Goal: Information Seeking & Learning: Learn about a topic

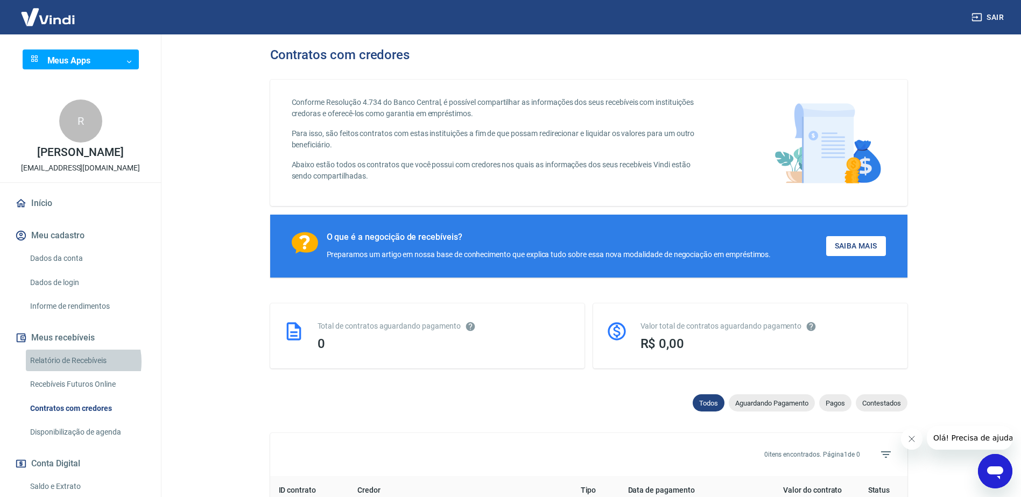
click at [76, 372] on link "Relatório de Recebíveis" at bounding box center [87, 361] width 122 height 22
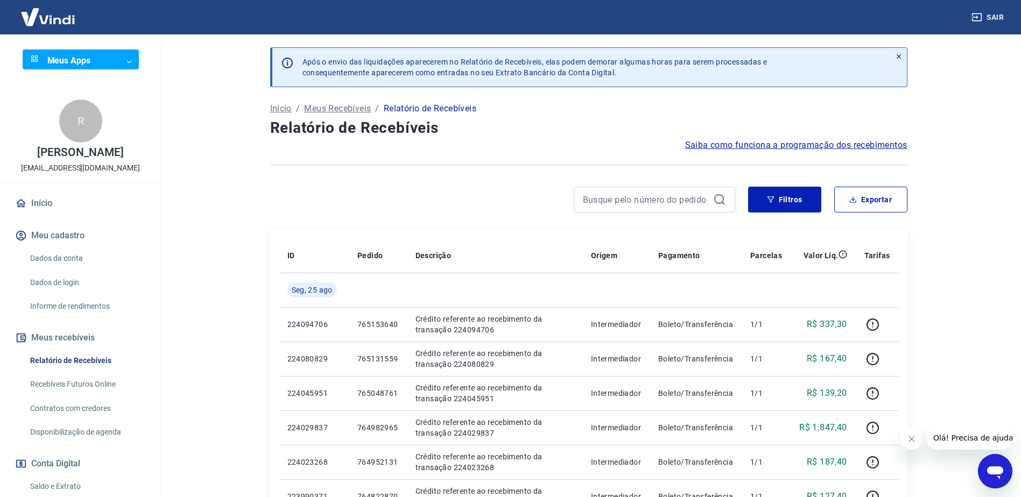
click at [998, 474] on icon "Abrir janela de mensagens" at bounding box center [995, 473] width 16 height 13
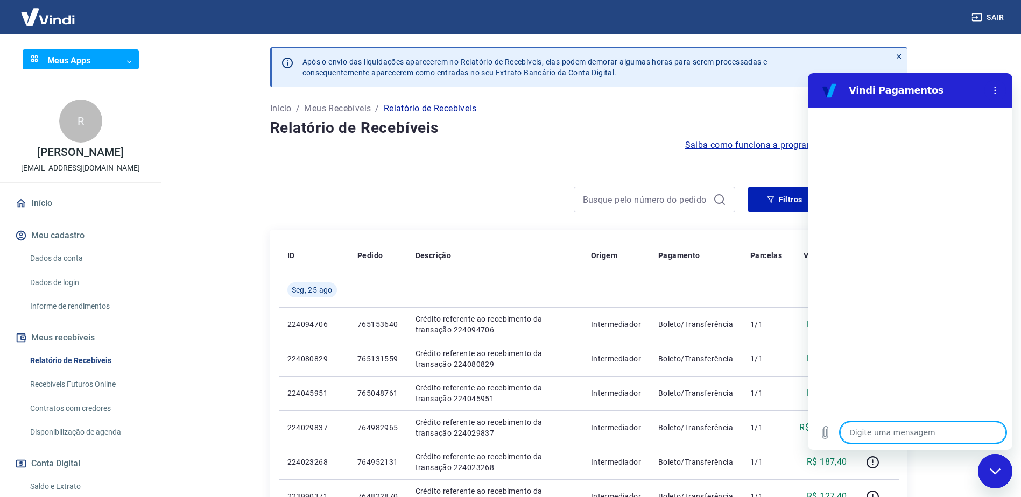
type textarea "t"
type textarea "x"
type textarea "ta"
type textarea "x"
type textarea "tar"
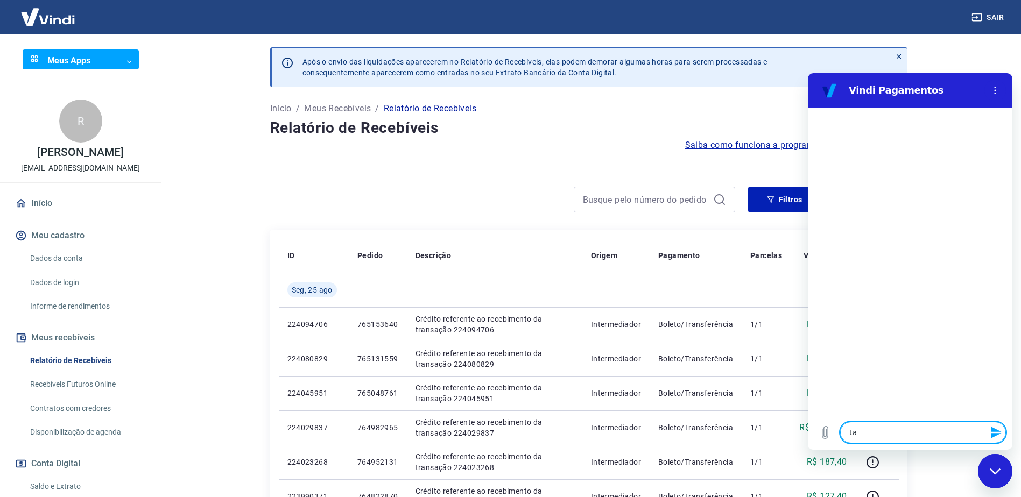
type textarea "x"
type textarea "tari"
type textarea "x"
type textarea "tarif"
type textarea "x"
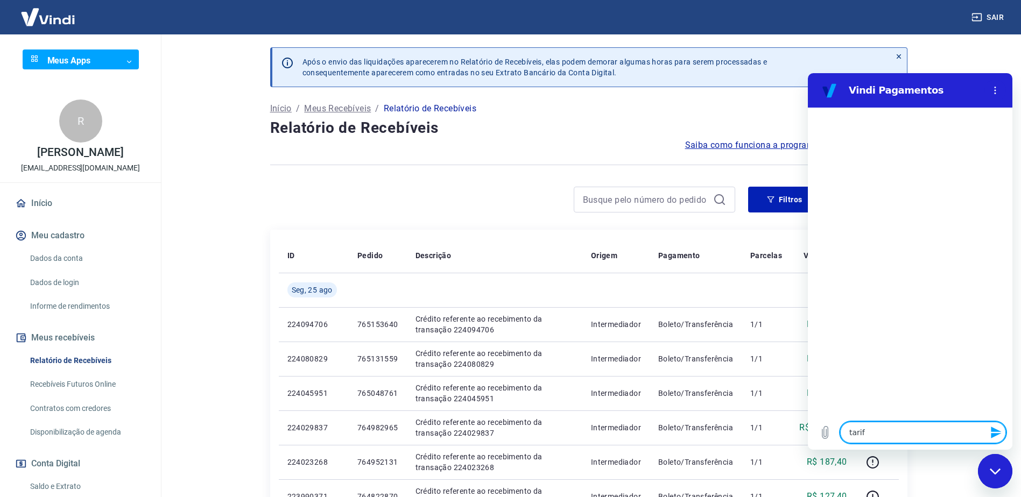
type textarea "tarifa"
type textarea "x"
type textarea "tarifas"
type textarea "x"
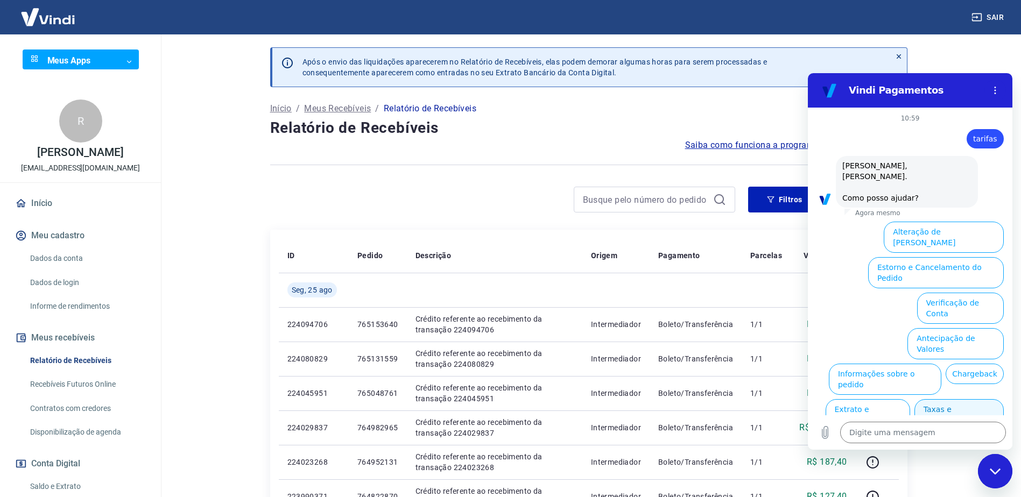
click at [952, 399] on button "Taxas e Parcelamento" at bounding box center [958, 414] width 89 height 31
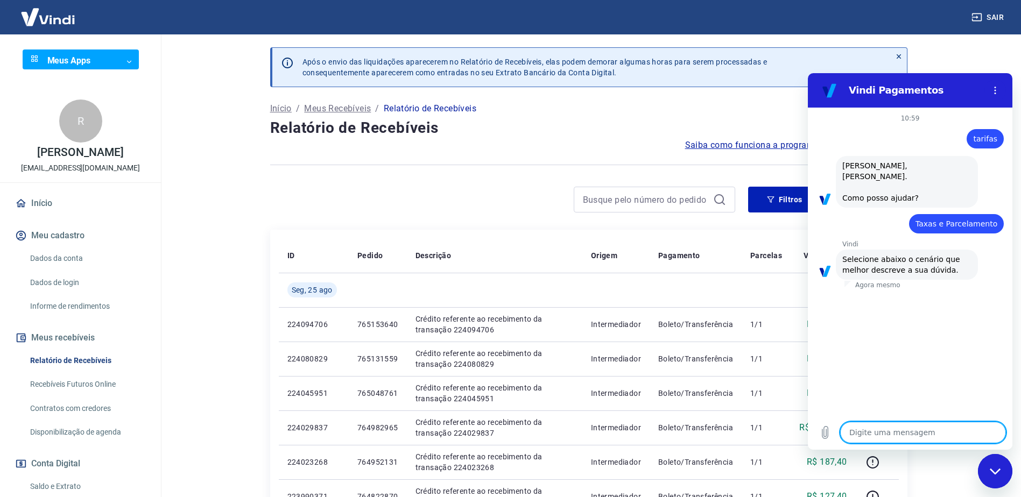
scroll to position [11, 0]
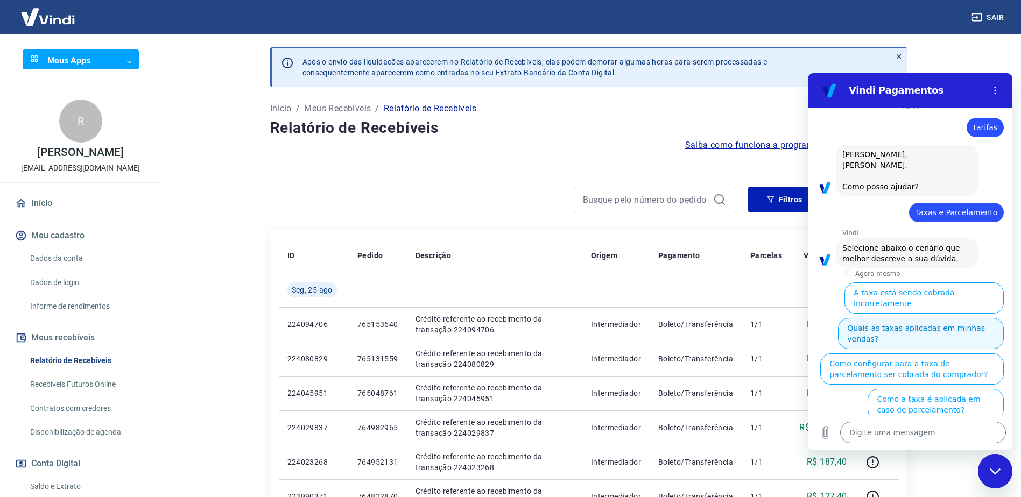
click at [952, 318] on button "Quais as taxas aplicadas em minhas vendas?" at bounding box center [921, 333] width 166 height 31
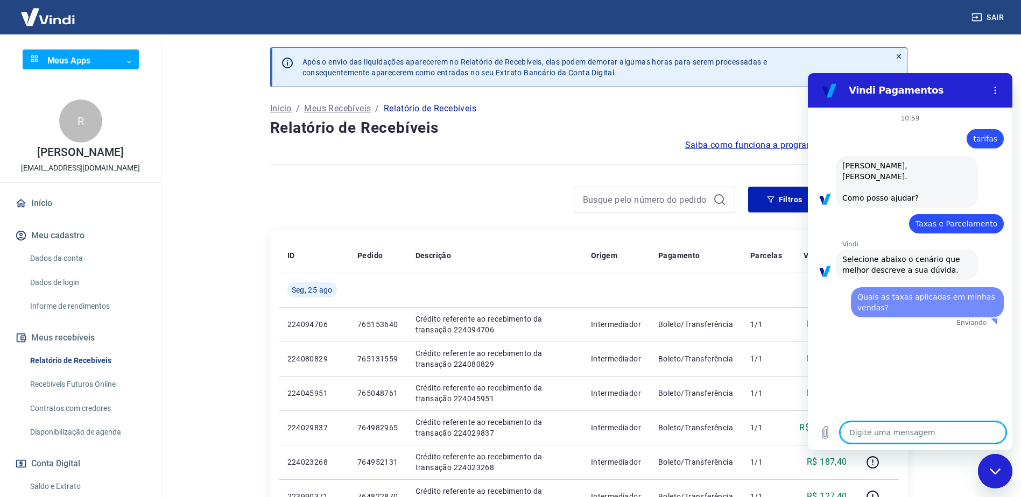
scroll to position [0, 0]
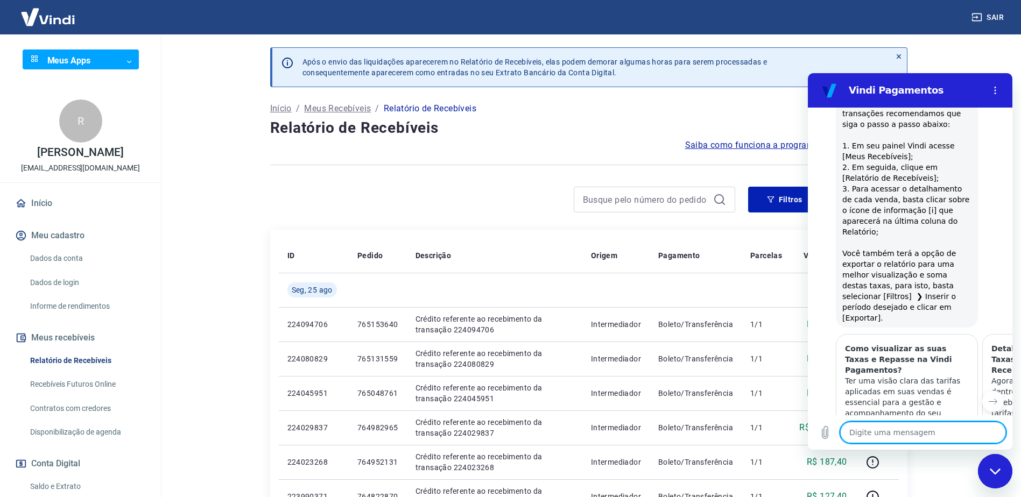
type textarea "x"
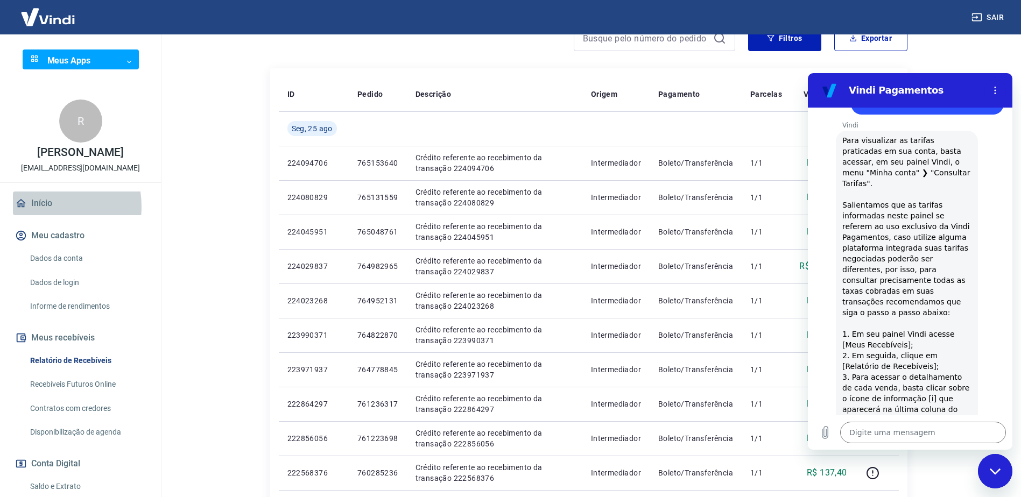
click at [40, 215] on link "Início" at bounding box center [80, 204] width 135 height 24
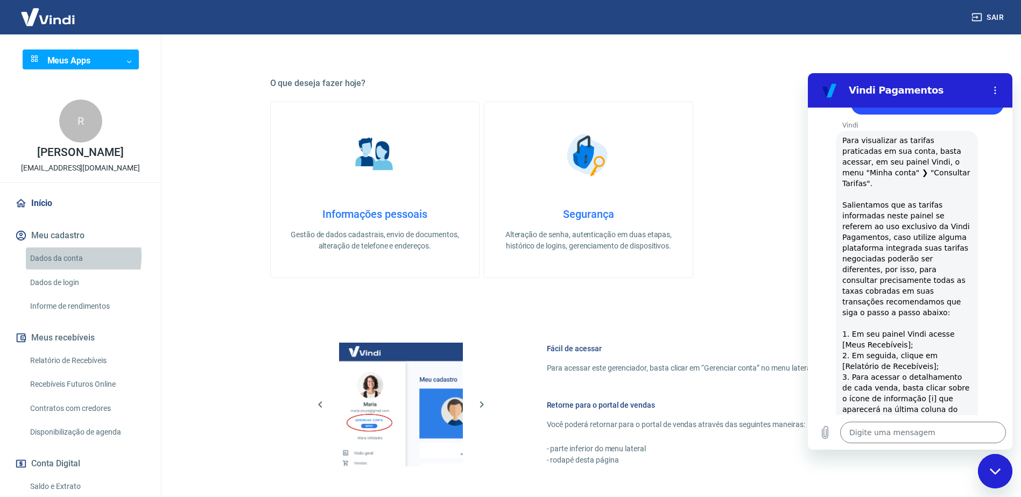
click at [51, 267] on link "Dados da conta" at bounding box center [87, 259] width 122 height 22
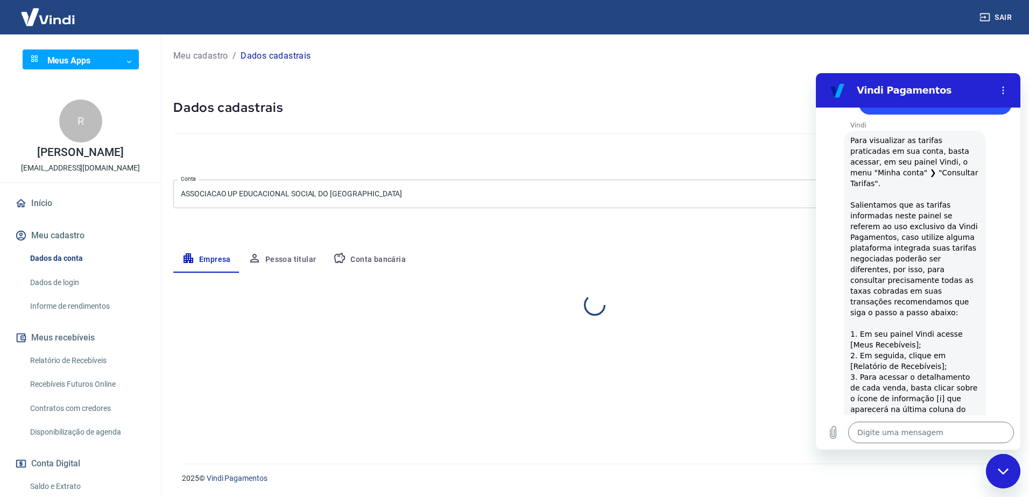
select select "MT"
select select "business"
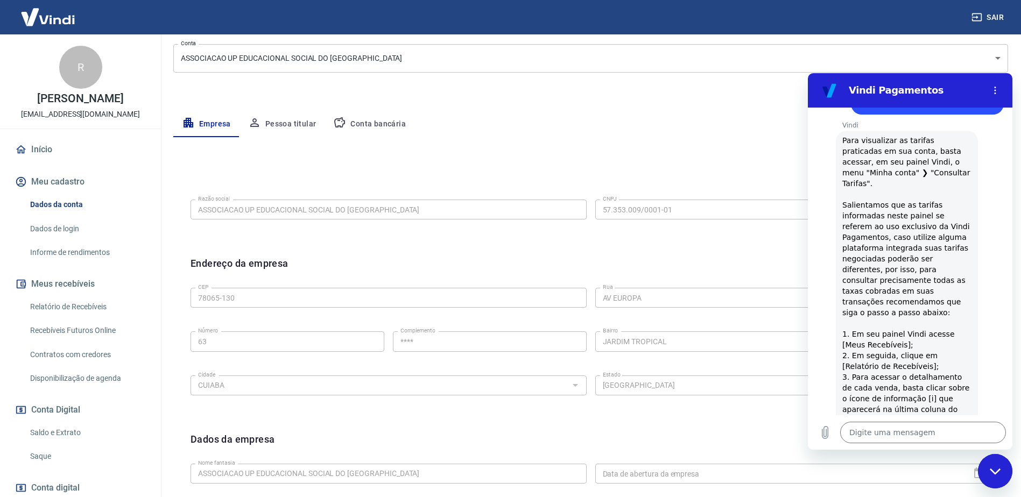
scroll to position [215, 0]
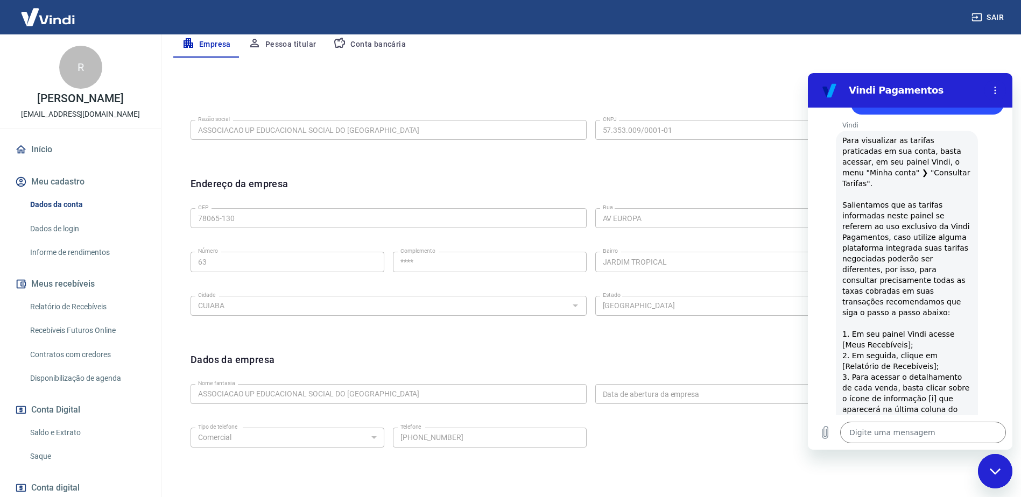
click at [52, 264] on link "Informe de rendimentos" at bounding box center [87, 253] width 122 height 22
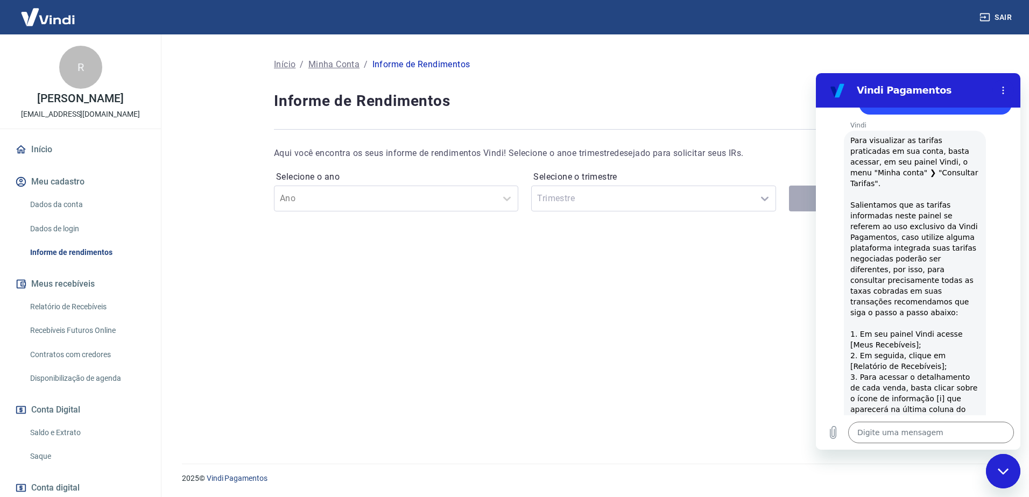
click at [38, 160] on link "Início" at bounding box center [80, 150] width 135 height 24
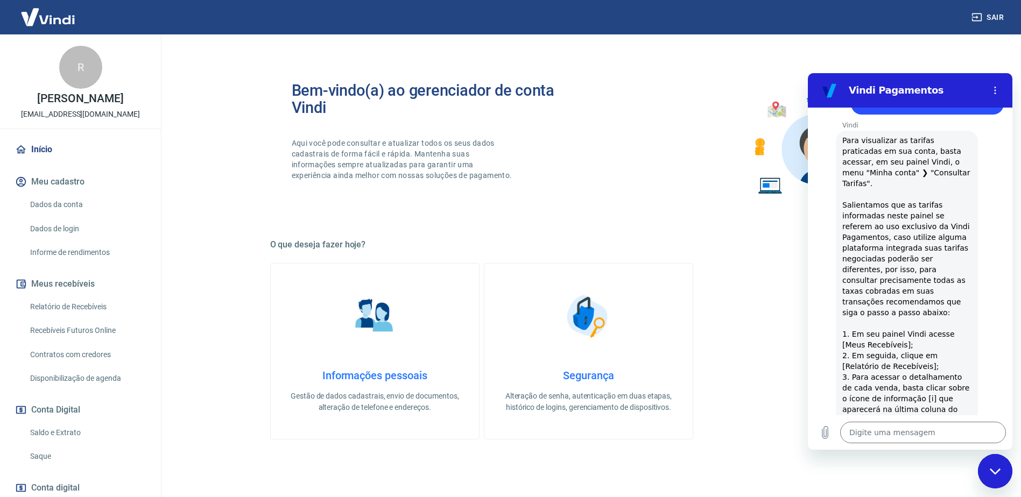
type textarea "x"
click at [72, 69] on div "R" at bounding box center [80, 67] width 43 height 43
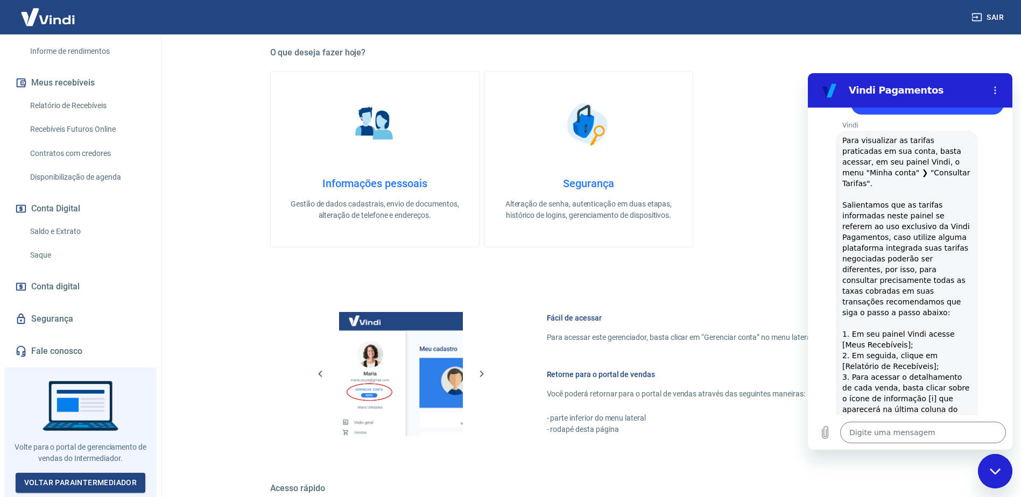
scroll to position [269, 0]
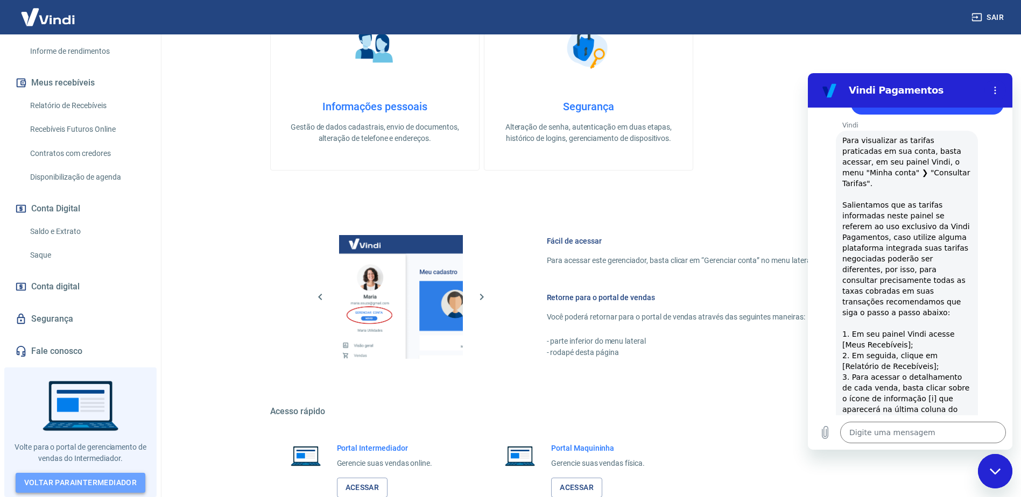
click at [70, 480] on link "Voltar para Intermediador" at bounding box center [81, 483] width 130 height 20
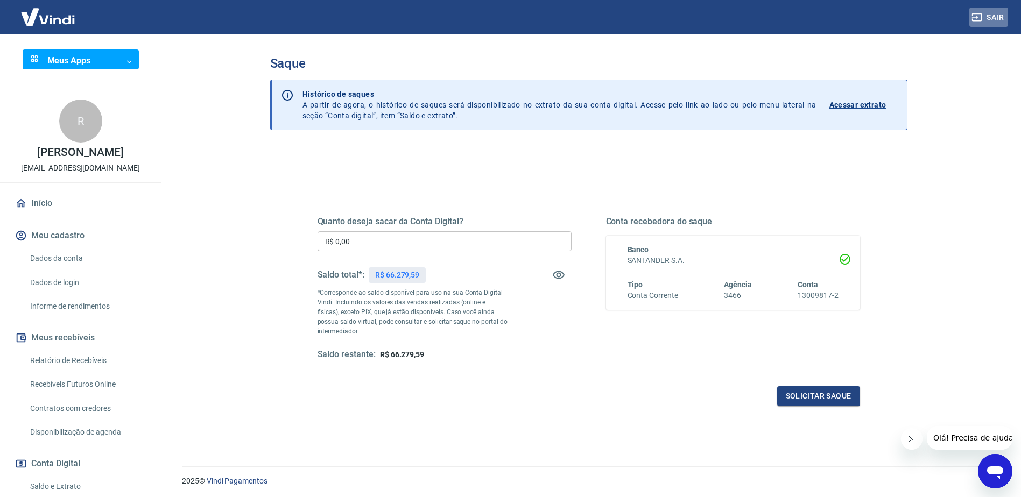
click at [987, 13] on button "Sair" at bounding box center [988, 18] width 39 height 20
